Goal: Transaction & Acquisition: Book appointment/travel/reservation

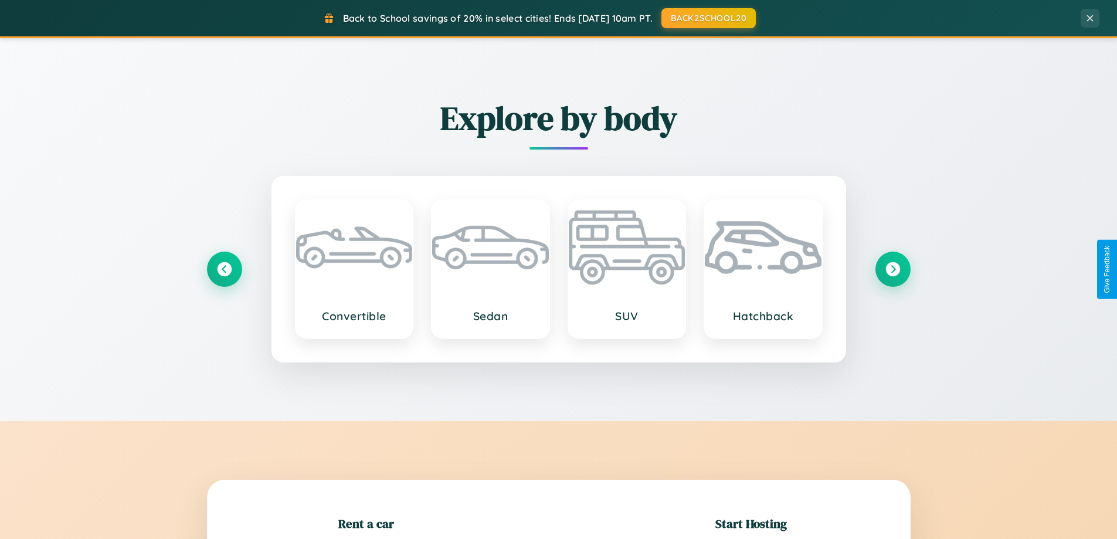
scroll to position [253, 0]
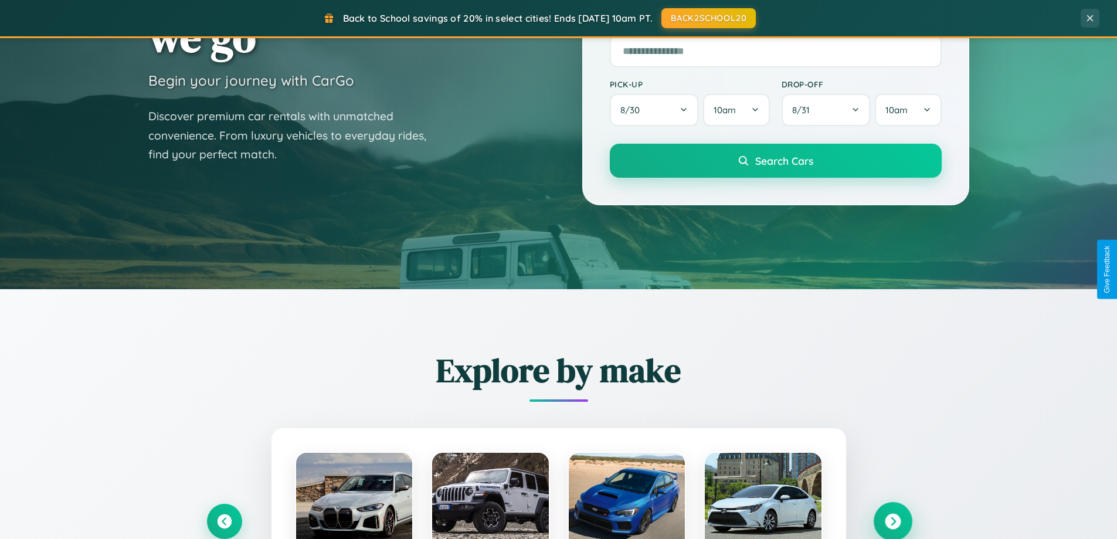
click at [892, 521] on icon at bounding box center [892, 521] width 16 height 16
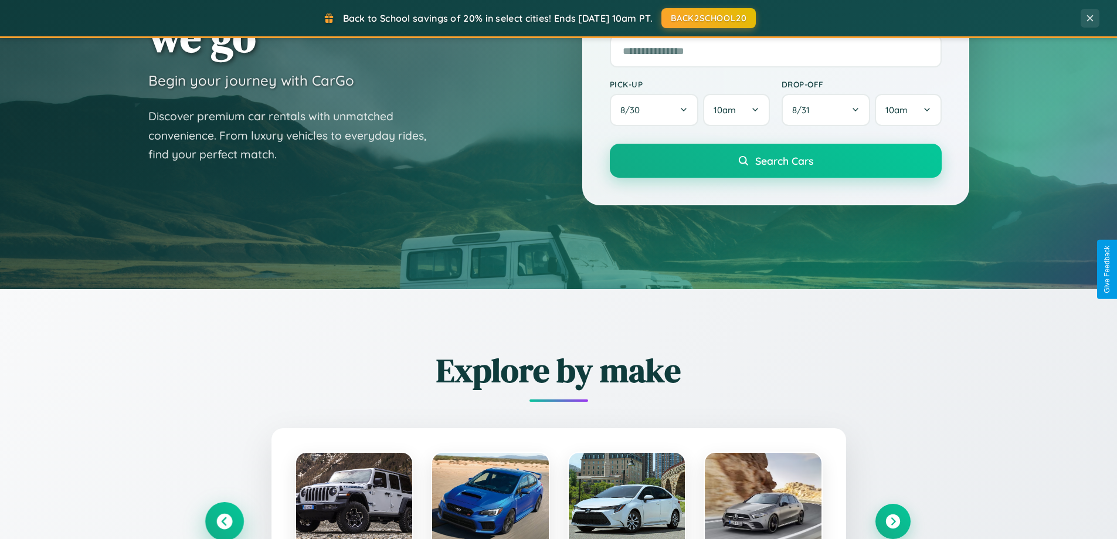
click at [224, 520] on icon at bounding box center [224, 521] width 16 height 16
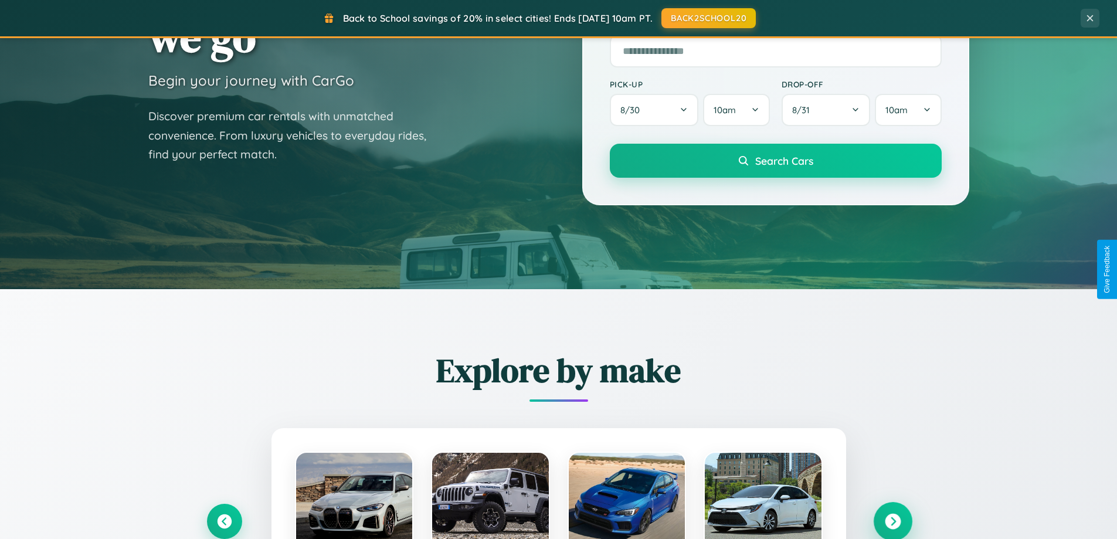
click at [892, 520] on icon at bounding box center [892, 521] width 16 height 16
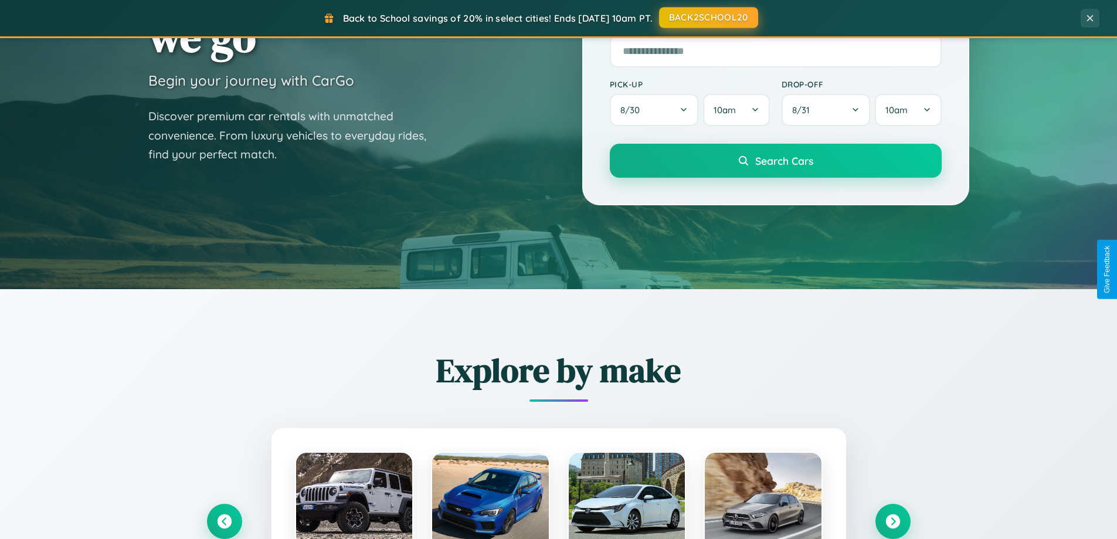
click at [707, 18] on button "BACK2SCHOOL20" at bounding box center [708, 17] width 99 height 21
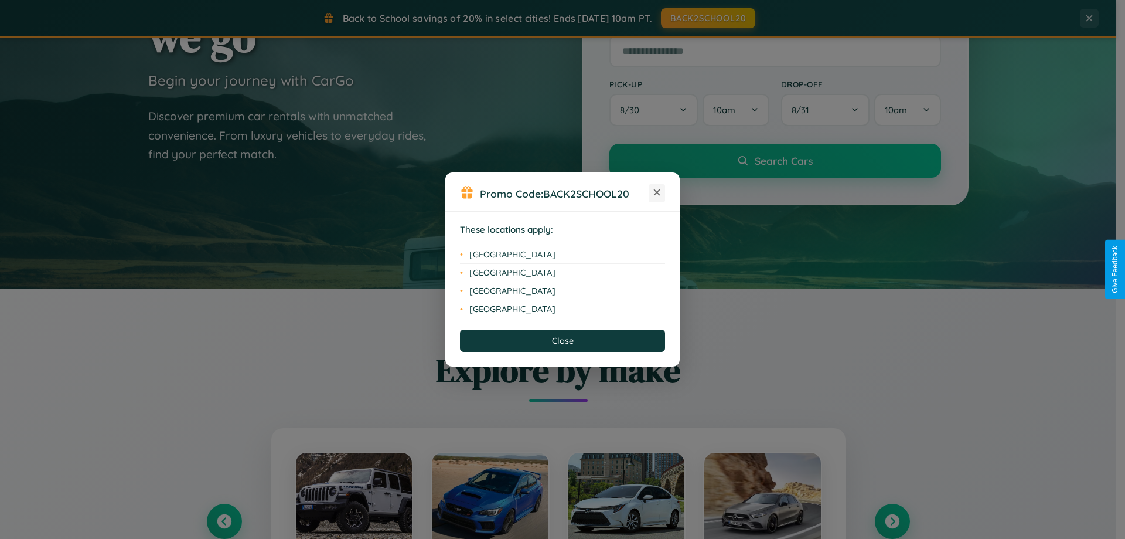
click at [657, 193] on icon at bounding box center [657, 192] width 6 height 6
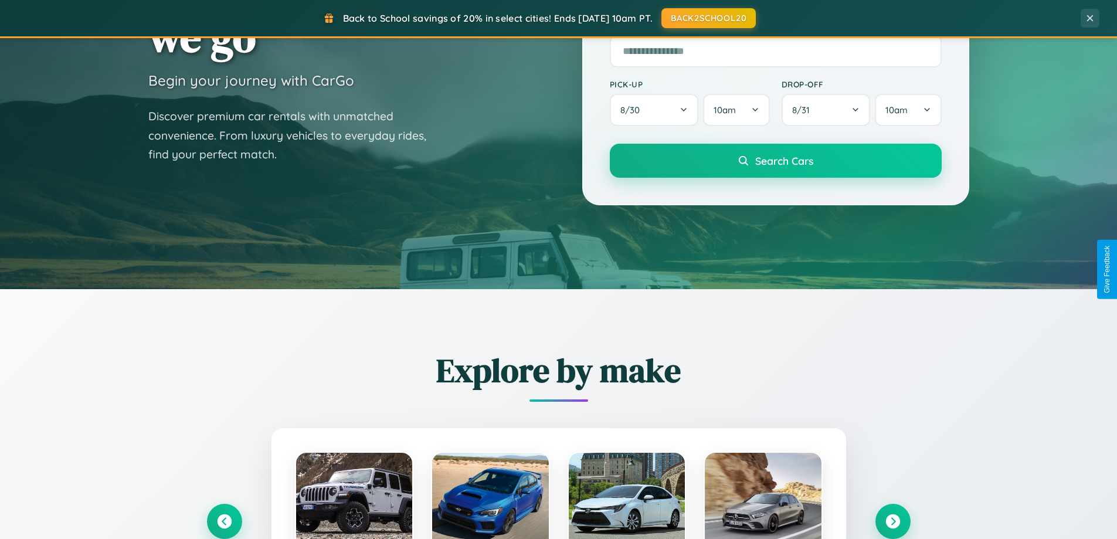
scroll to position [2255, 0]
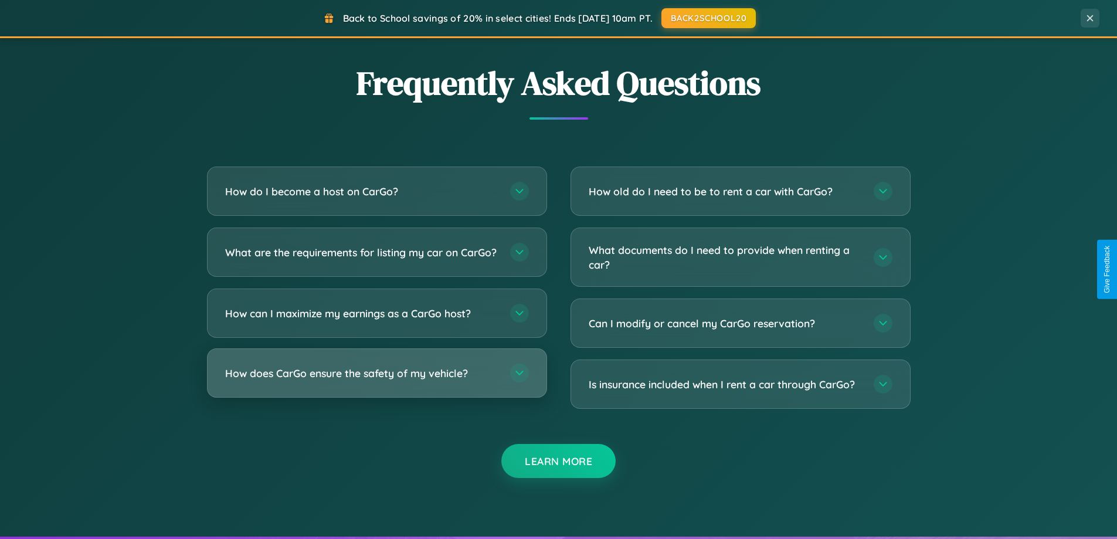
click at [376, 380] on h3 "How does CarGo ensure the safety of my vehicle?" at bounding box center [361, 373] width 273 height 15
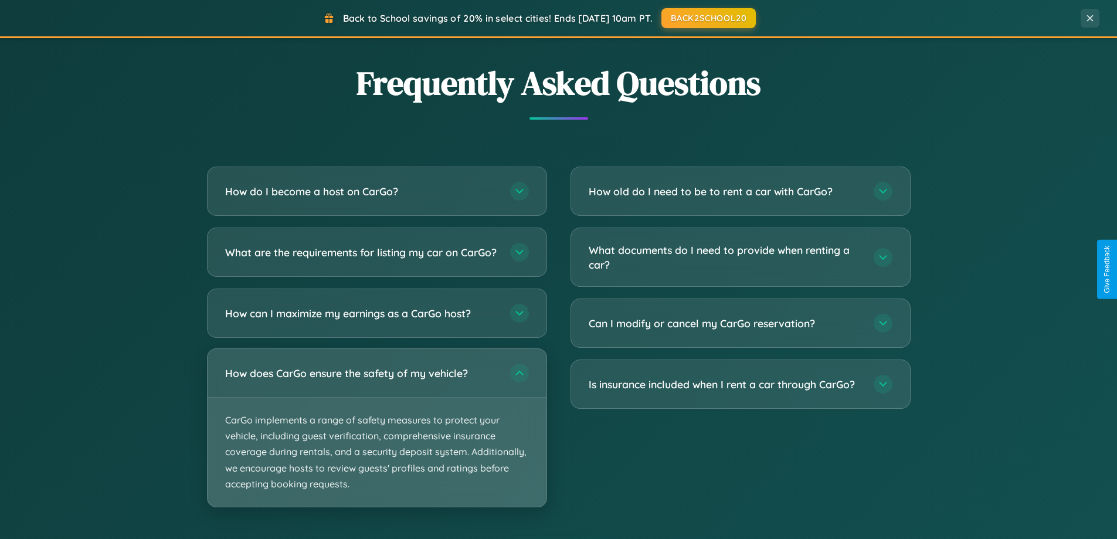
click at [376, 437] on p "CarGo implements a range of safety measures to protect your vehicle, including …" at bounding box center [376, 451] width 339 height 109
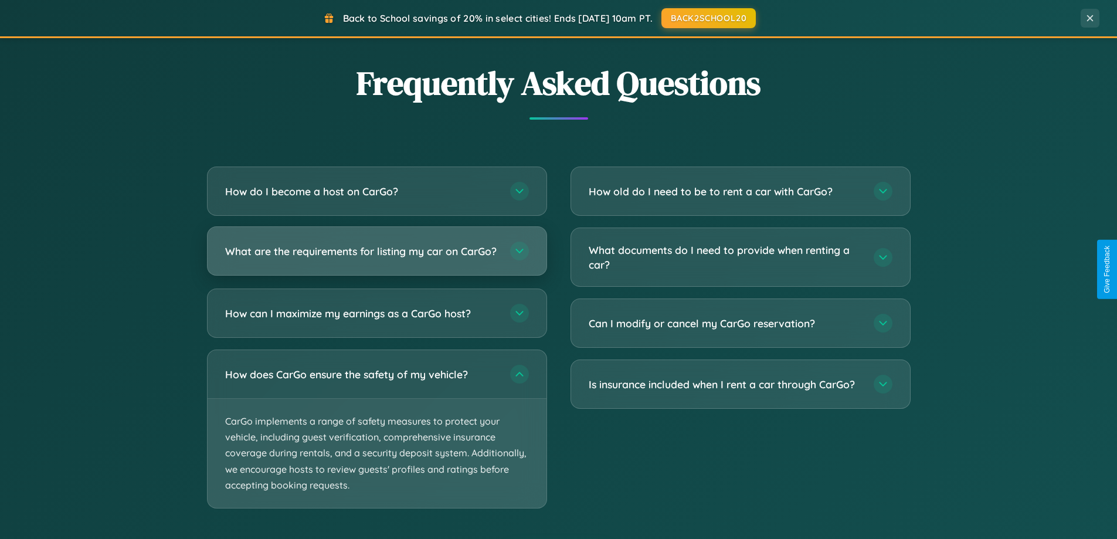
click at [376, 257] on h3 "What are the requirements for listing my car on CarGo?" at bounding box center [361, 251] width 273 height 15
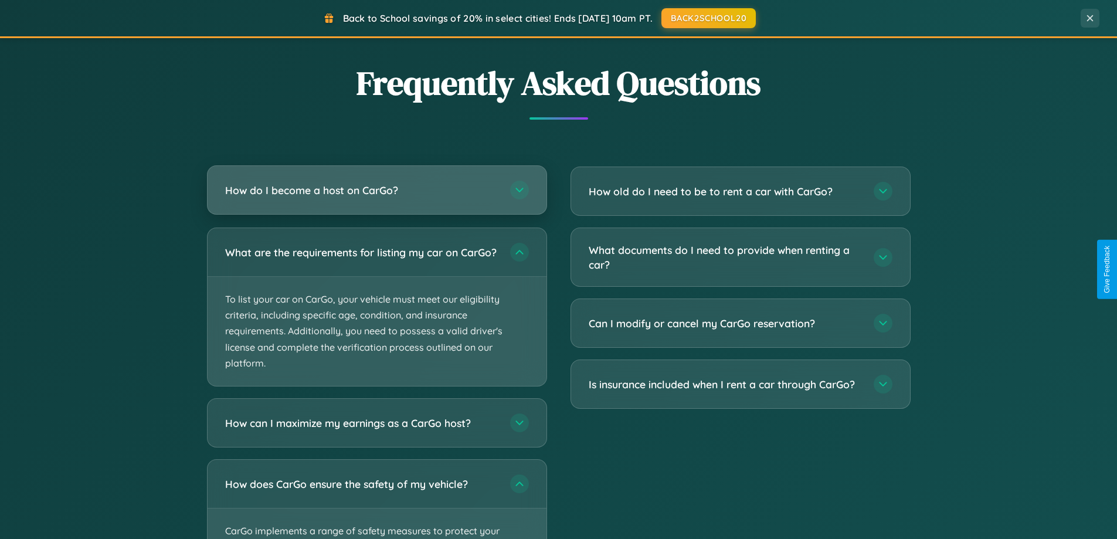
click at [376, 190] on h3 "How do I become a host on CarGo?" at bounding box center [361, 190] width 273 height 15
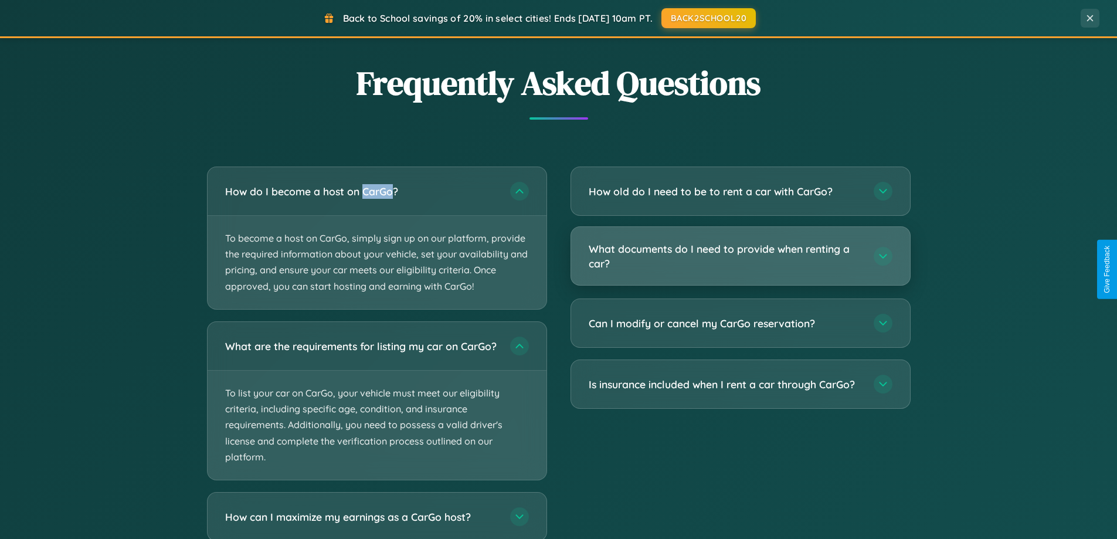
click at [740, 257] on h3 "What documents do I need to provide when renting a car?" at bounding box center [724, 255] width 273 height 29
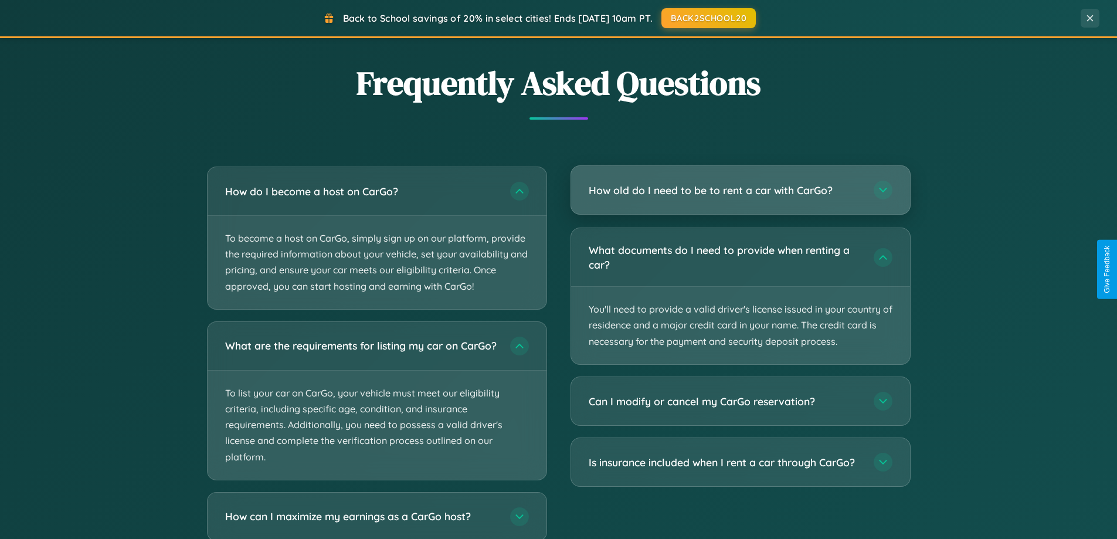
click at [740, 190] on h3 "How old do I need to be to rent a car with CarGo?" at bounding box center [724, 190] width 273 height 15
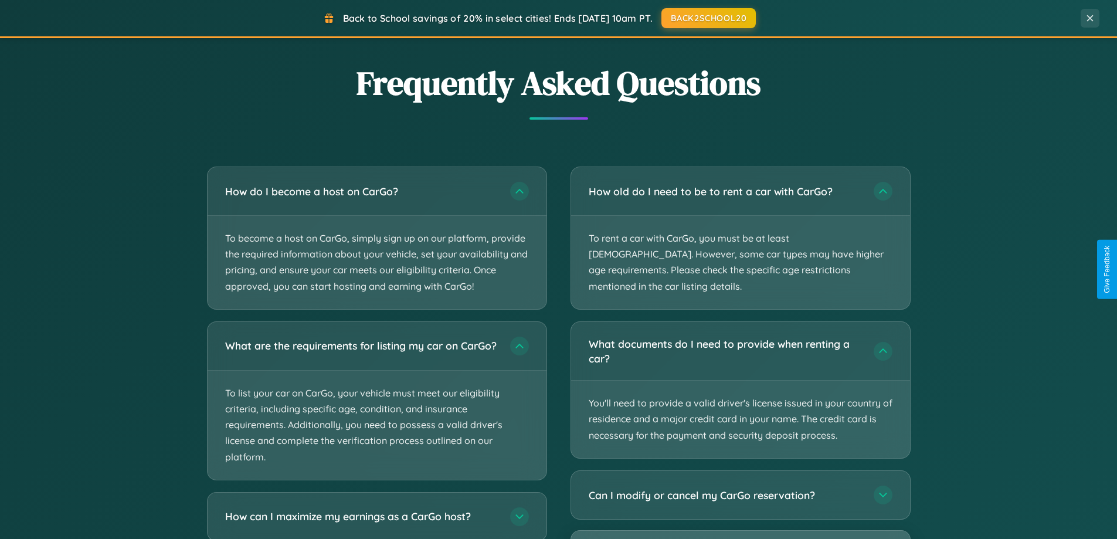
click at [707, 18] on button "BACK2SCHOOL20" at bounding box center [708, 17] width 99 height 21
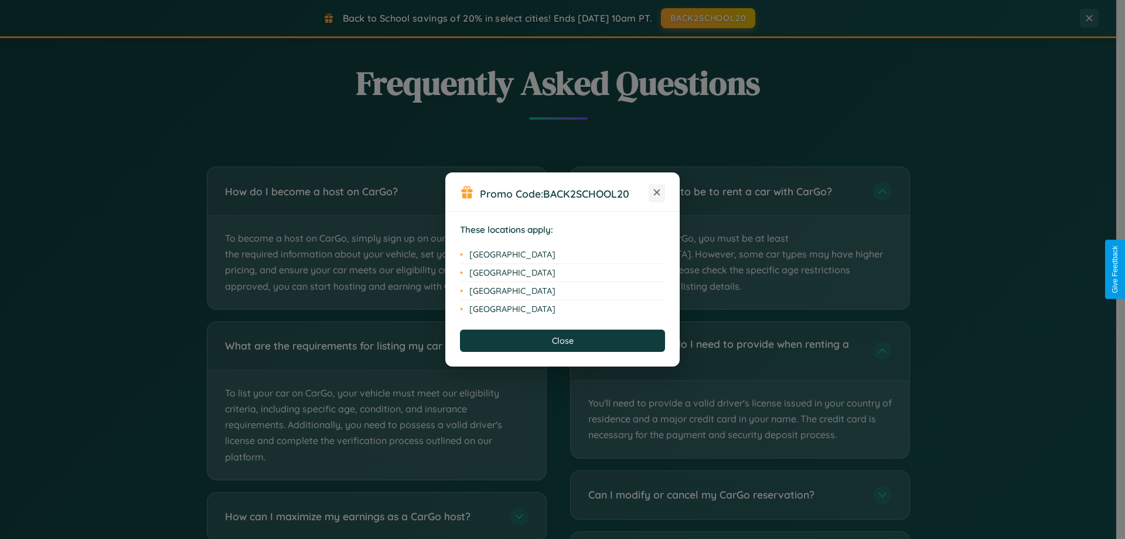
click at [657, 193] on icon at bounding box center [657, 192] width 6 height 6
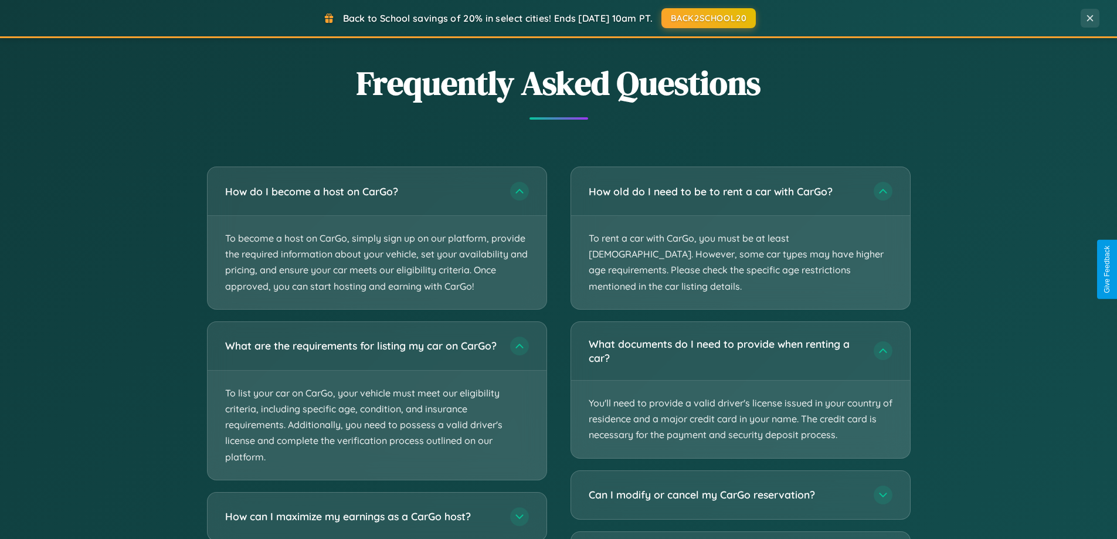
scroll to position [35, 0]
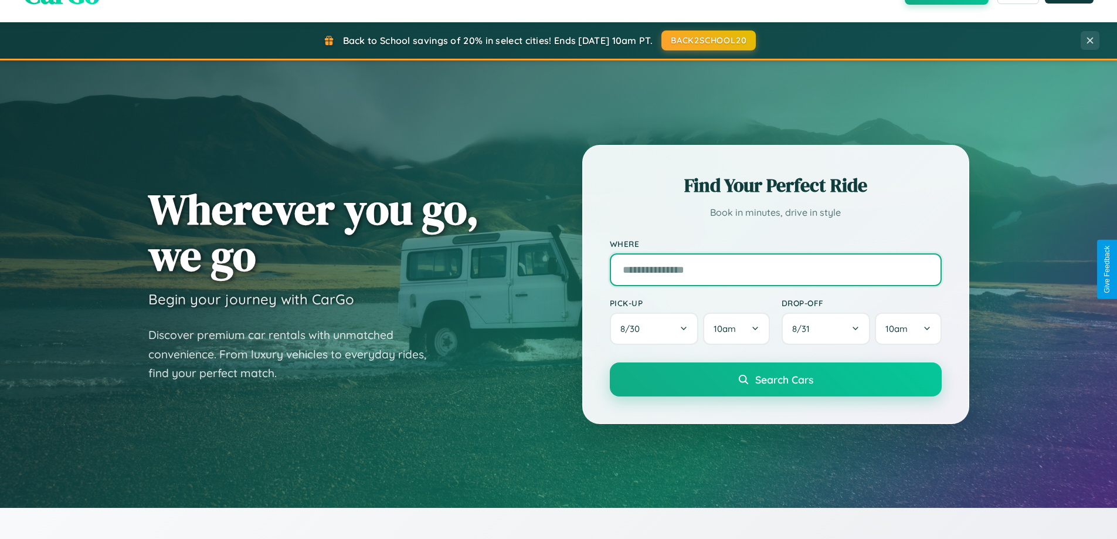
click at [775, 269] on input "text" at bounding box center [776, 269] width 332 height 33
type input "******"
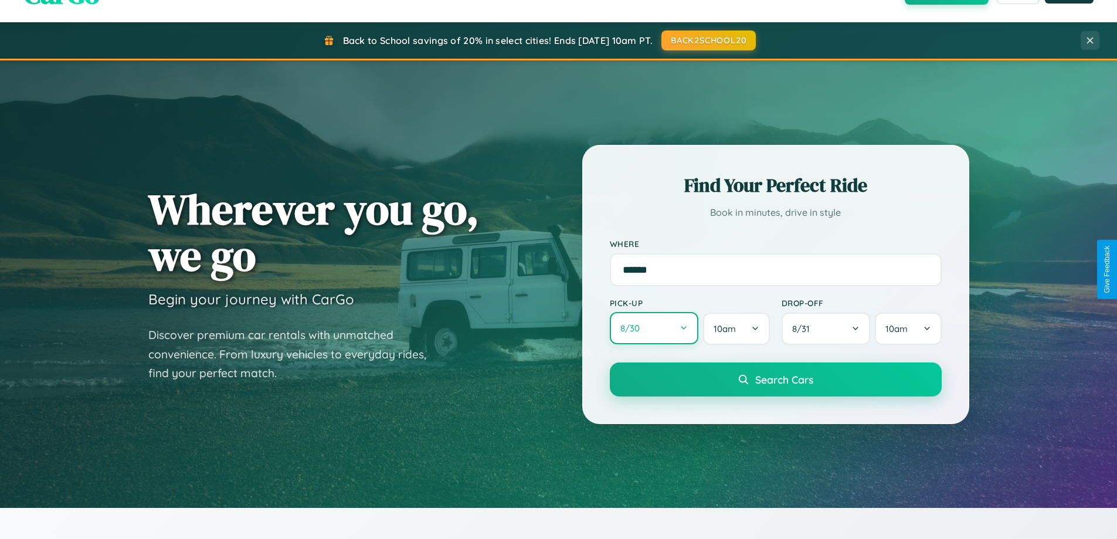
click at [654, 328] on button "8 / 30" at bounding box center [654, 328] width 89 height 32
select select "*"
select select "****"
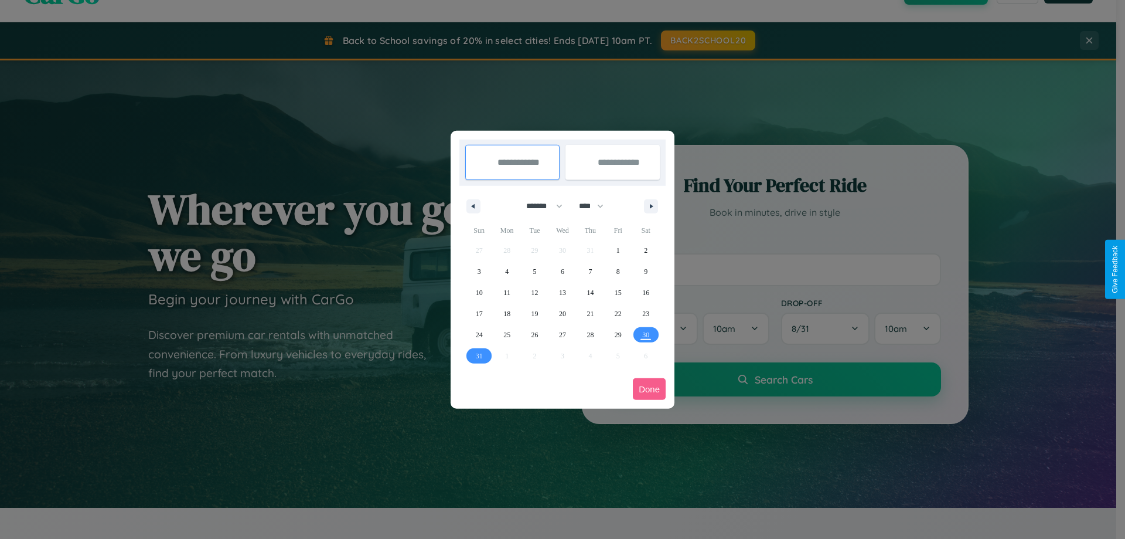
click at [539, 206] on select "******* ******** ***** ***** *** **** **** ****** ********* ******* ******** **…" at bounding box center [543, 205] width 50 height 19
select select "**"
click at [590, 292] on span "13" at bounding box center [590, 292] width 7 height 21
type input "**********"
click at [507, 313] on span "17" at bounding box center [506, 313] width 7 height 21
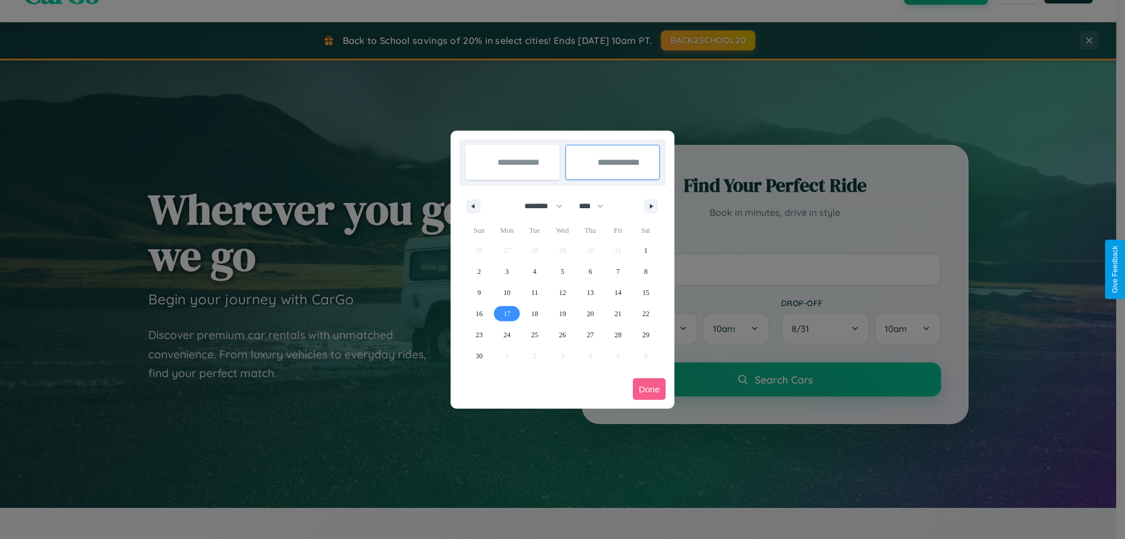
type input "**********"
click at [649, 389] on button "Done" at bounding box center [649, 389] width 33 height 22
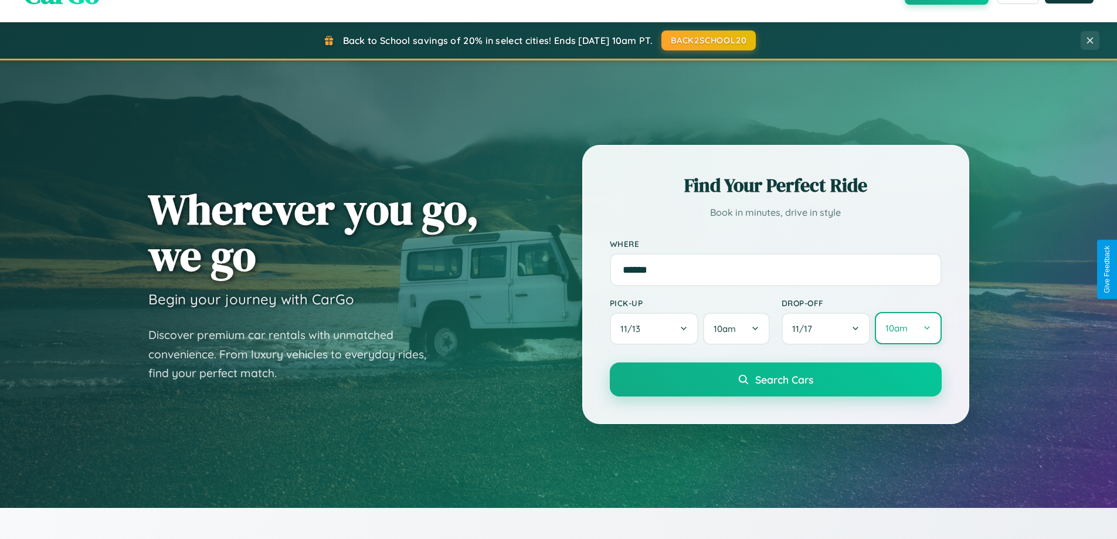
click at [907, 328] on button "10am" at bounding box center [907, 328] width 66 height 32
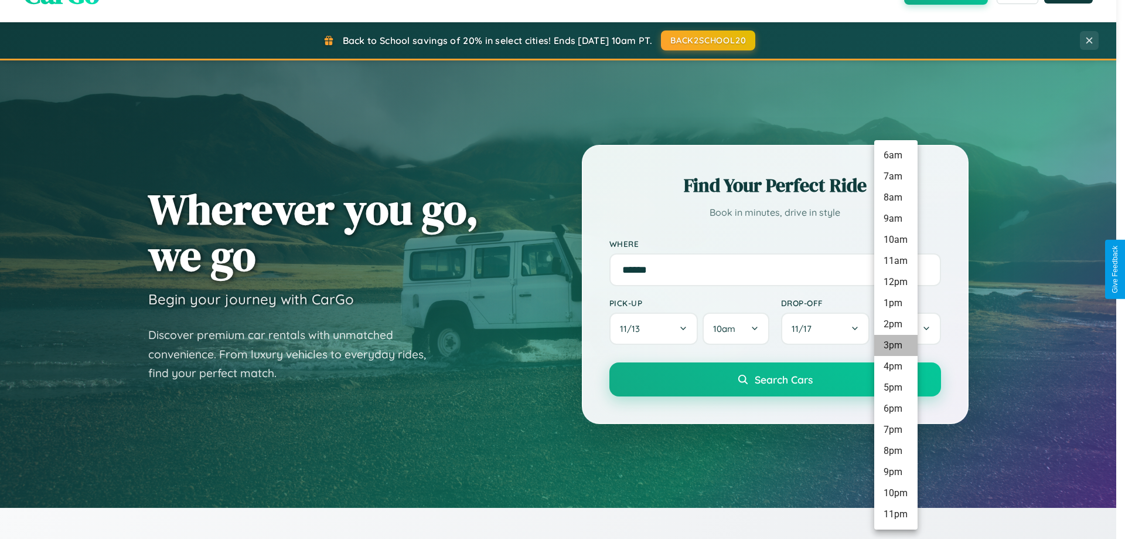
click at [896, 345] on li "3pm" at bounding box center [895, 345] width 43 height 21
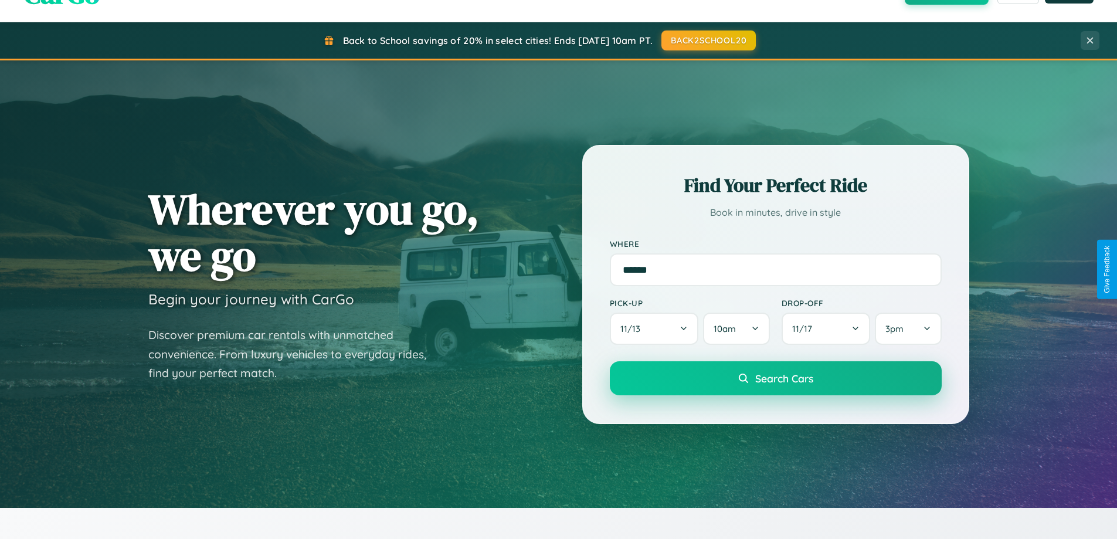
click at [775, 379] on span "Search Cars" at bounding box center [784, 378] width 58 height 13
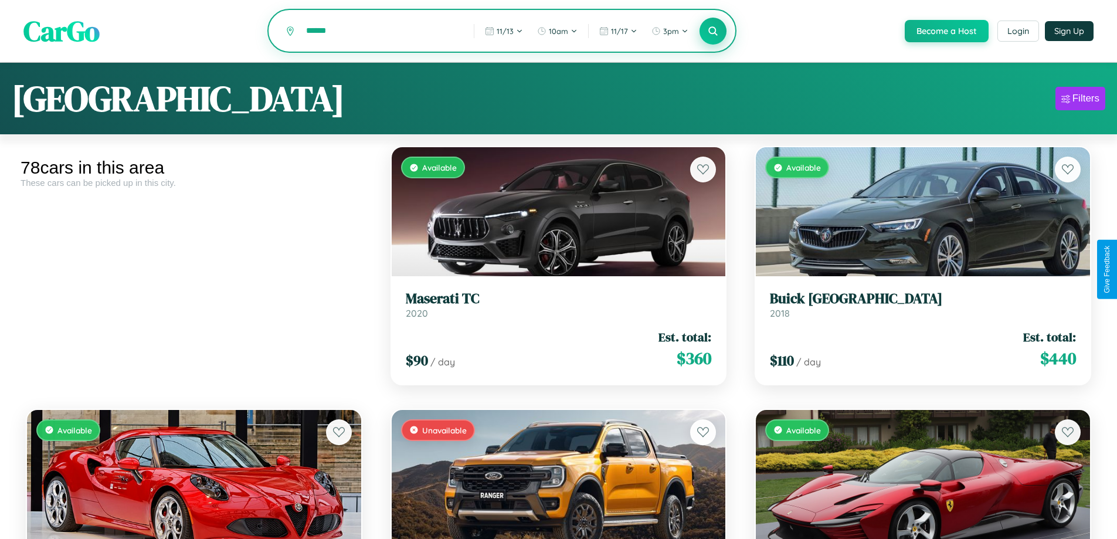
type input "******"
click at [712, 32] on icon at bounding box center [712, 30] width 11 height 11
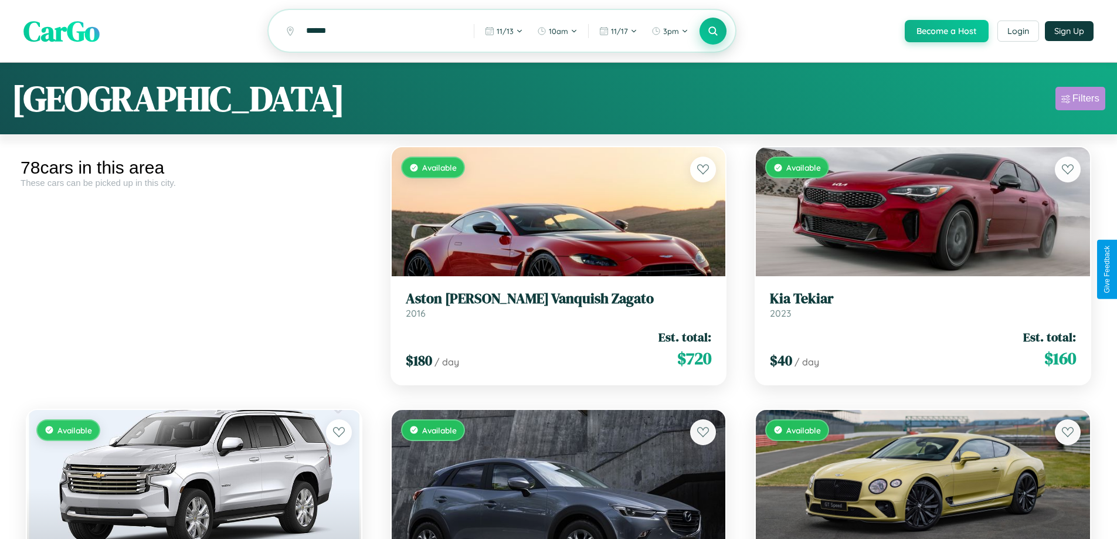
click at [1080, 100] on div "Filters" at bounding box center [1085, 99] width 27 height 12
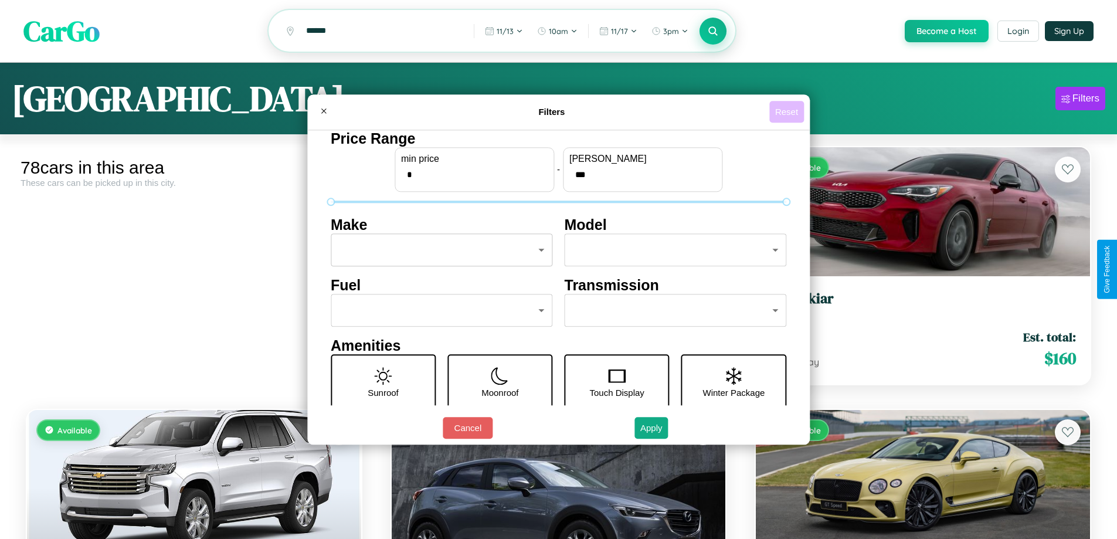
click at [788, 111] on button "Reset" at bounding box center [786, 112] width 35 height 22
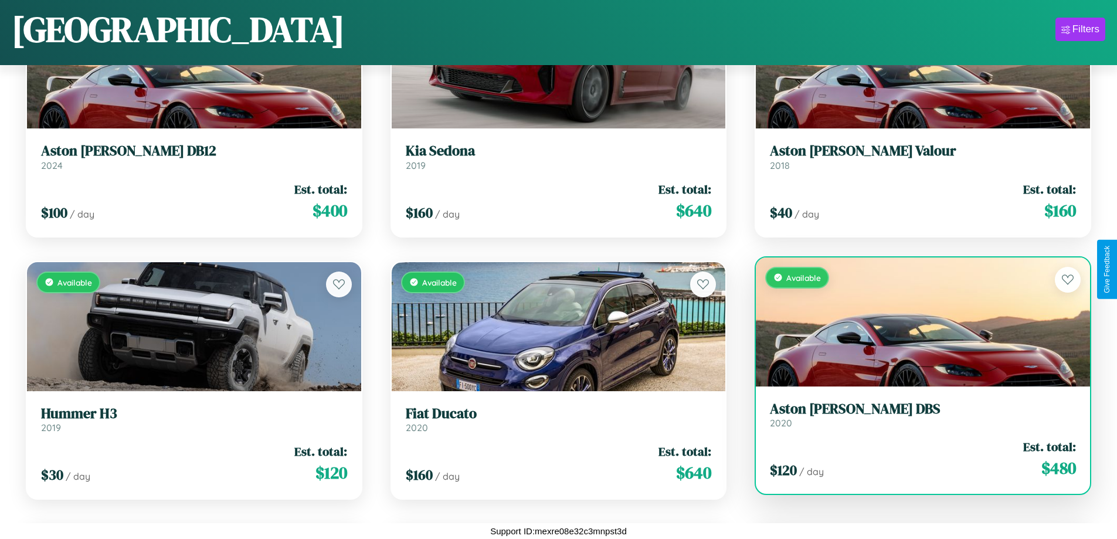
scroll to position [3052, 0]
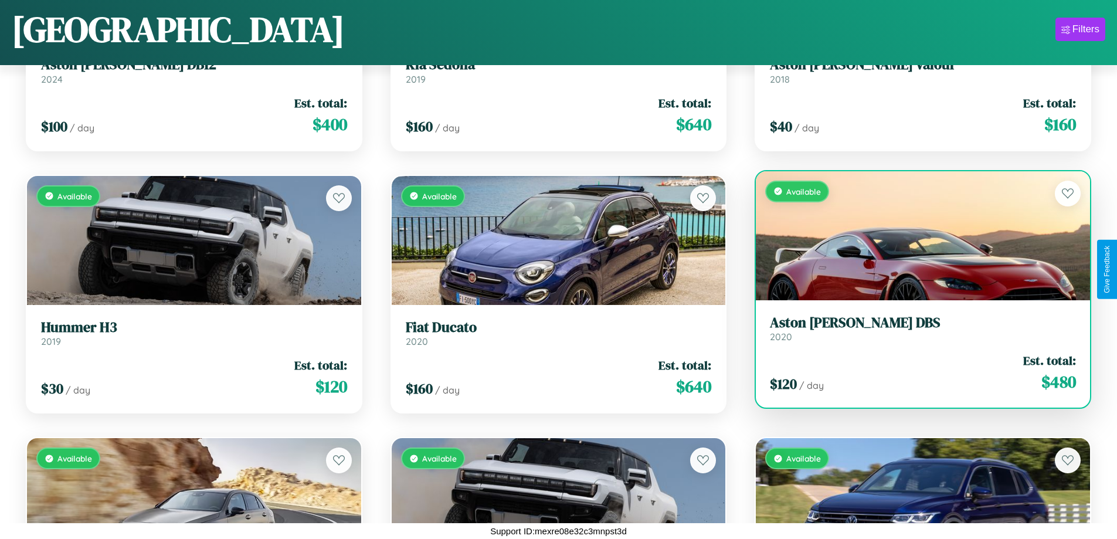
click at [915, 332] on link "Aston [PERSON_NAME] DBS 2020" at bounding box center [923, 328] width 306 height 29
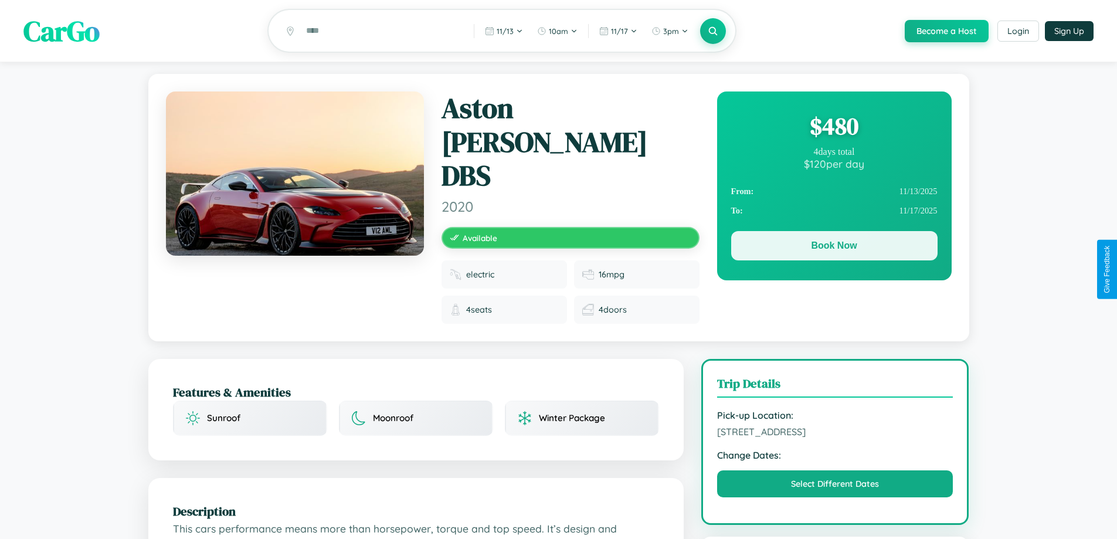
click at [833, 247] on button "Book Now" at bounding box center [834, 245] width 206 height 29
